Goal: Task Accomplishment & Management: Complete application form

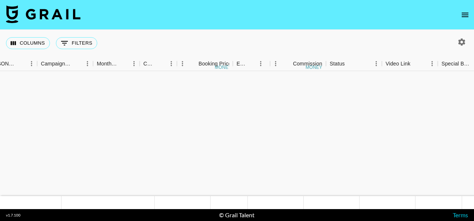
click at [461, 12] on icon "open drawer" at bounding box center [465, 14] width 9 height 9
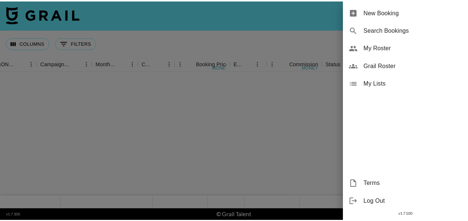
scroll to position [539, 322]
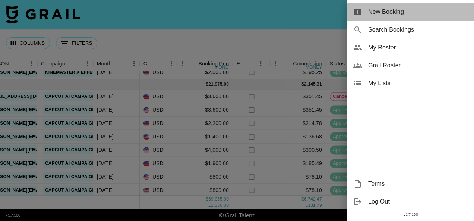
click at [386, 10] on span "New Booking" at bounding box center [418, 11] width 100 height 9
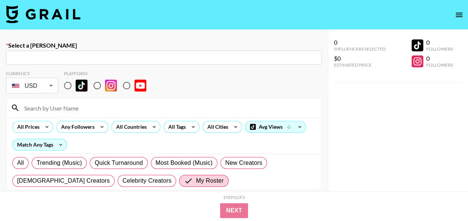
click at [141, 59] on input "text" at bounding box center [163, 58] width 307 height 9
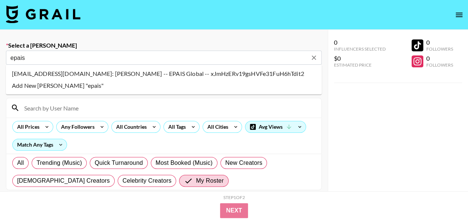
click at [118, 73] on li "[EMAIL_ADDRESS][DOMAIN_NAME]: [PERSON_NAME] -- EPAIS Global -- xJmHzERv19gsHVFe…" at bounding box center [164, 74] width 316 height 12
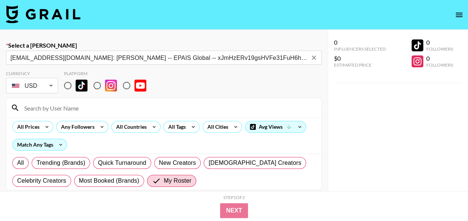
type input "[EMAIL_ADDRESS][DOMAIN_NAME]: [PERSON_NAME] -- EPAIS Global -- xJmHzERv19gsHVFe…"
click at [69, 83] on input "radio" at bounding box center [68, 86] width 16 height 16
radio input "true"
click at [65, 108] on input at bounding box center [168, 108] width 297 height 12
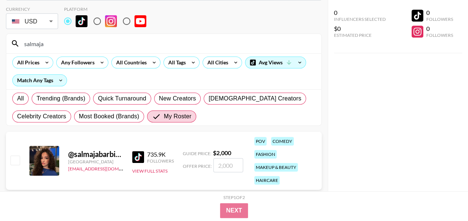
scroll to position [68, 0]
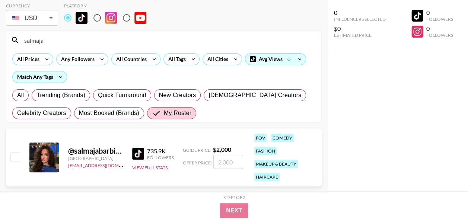
type input "salmaja"
click at [229, 162] on input "number" at bounding box center [229, 162] width 30 height 14
checkbox input "true"
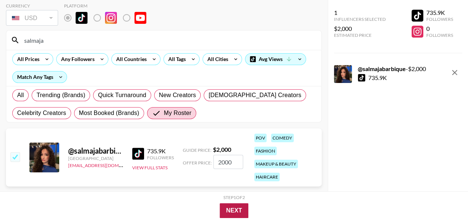
type input "2000"
click at [235, 209] on button "Next" at bounding box center [234, 210] width 29 height 15
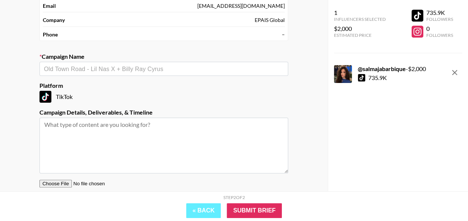
click at [91, 69] on input "text" at bounding box center [164, 69] width 240 height 9
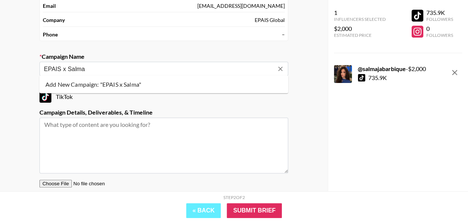
click at [90, 82] on li "Add New Campaign: "EPAIS x Salma"" at bounding box center [163, 85] width 249 height 12
type input "EPAIS x Salma"
click at [69, 132] on textarea at bounding box center [163, 146] width 249 height 56
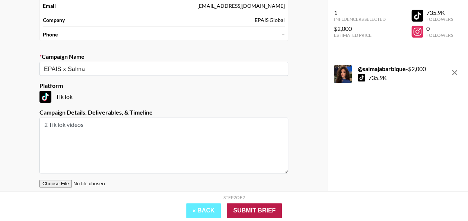
type textarea "2 TikTok videos"
click at [248, 216] on input "Submit Brief" at bounding box center [254, 210] width 55 height 15
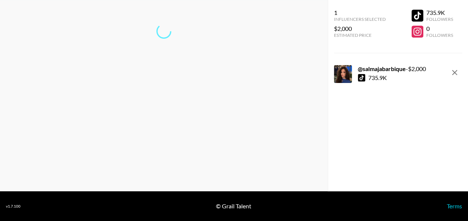
scroll to position [30, 0]
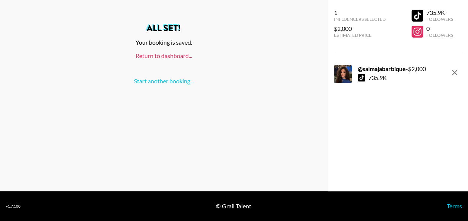
click at [169, 57] on link "Return to dashboard..." at bounding box center [164, 55] width 57 height 7
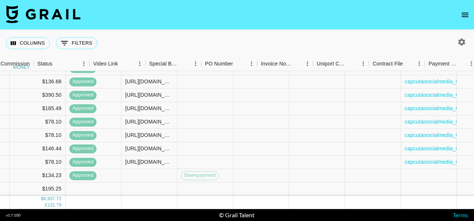
scroll to position [598, 568]
